Goal: Submit feedback/report problem: Submit feedback/report problem

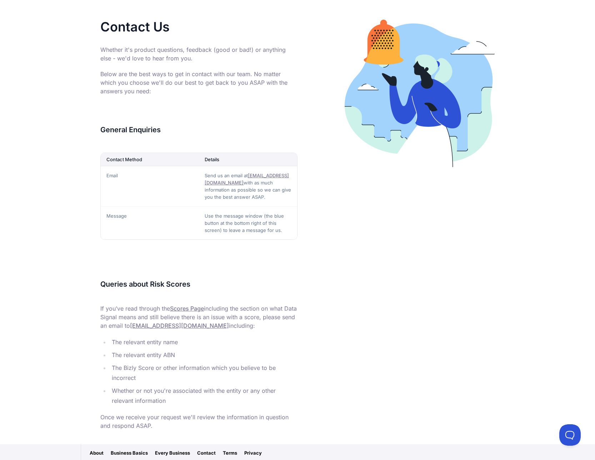
scroll to position [131, 0]
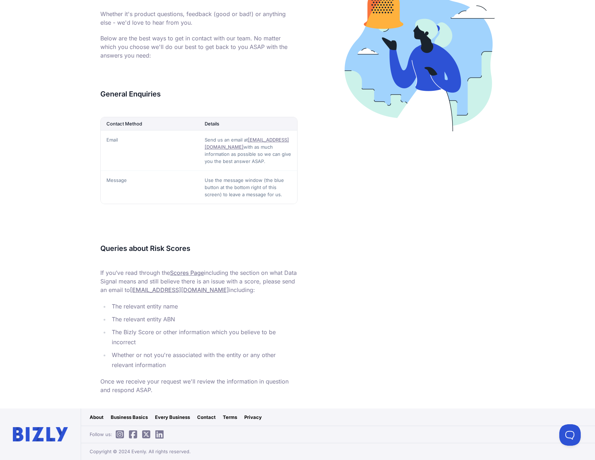
drag, startPoint x: 314, startPoint y: 160, endPoint x: 307, endPoint y: 216, distance: 56.6
click at [569, 427] on button at bounding box center [568, 433] width 21 height 21
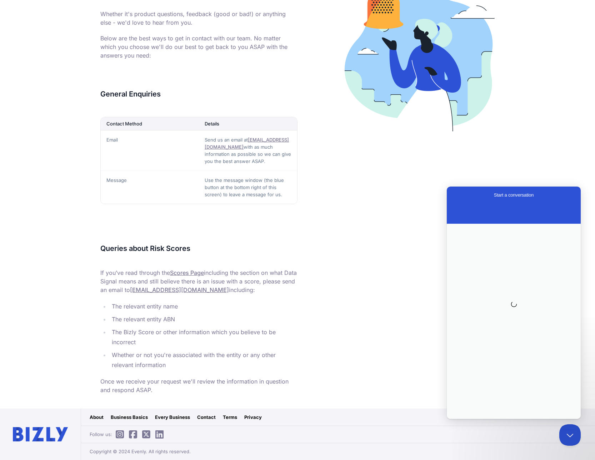
scroll to position [0, 0]
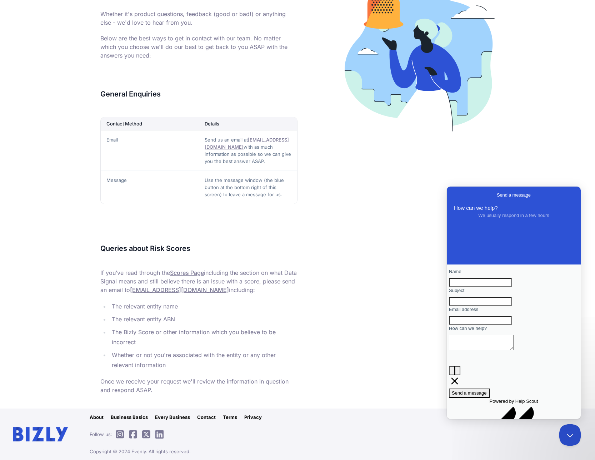
click at [490, 287] on input "Name" at bounding box center [480, 282] width 63 height 9
type input "REMOVE"
type input "REMOVE THIS PAGE"
type textarea "REMOVE"
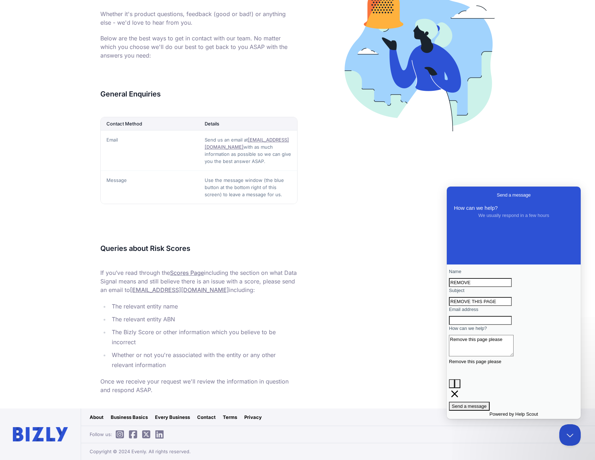
paste textarea "[URL][DOMAIN_NAME]"
type textarea "Remove this page please [URL][DOMAIN_NAME]"
click at [487, 415] on span "Send a message" at bounding box center [469, 412] width 35 height 5
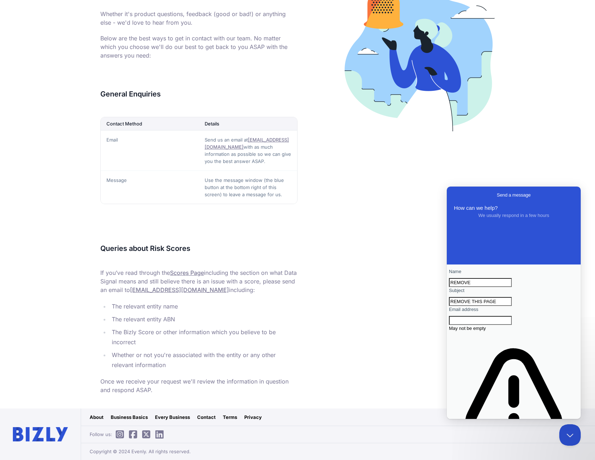
click at [500, 325] on input "Email address" at bounding box center [480, 320] width 63 height 9
type input "[EMAIL_ADDRESS][DOMAIN_NAME]"
